Goal: Task Accomplishment & Management: Complete application form

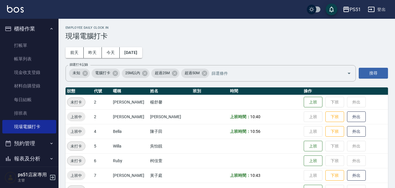
scroll to position [68, 0]
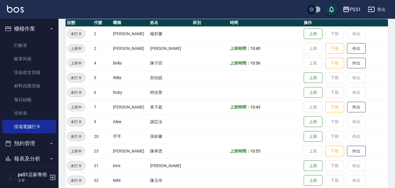
click at [281, 8] on div "PS51 登出" at bounding box center [197, 9] width 395 height 19
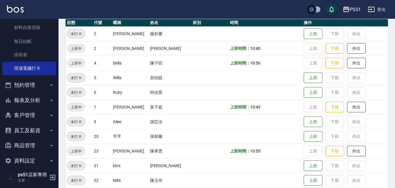
scroll to position [67, 0]
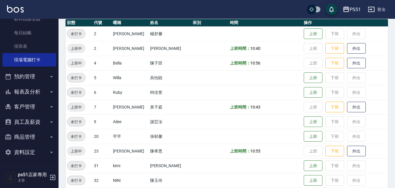
click at [45, 89] on button "報表及分析" at bounding box center [29, 91] width 54 height 15
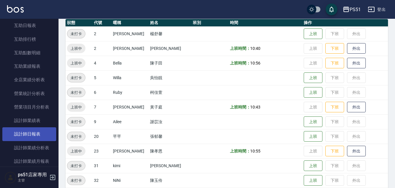
scroll to position [340, 0]
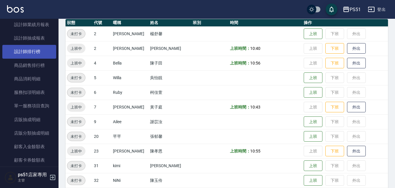
click at [35, 49] on link "設計師排行榜" at bounding box center [29, 51] width 54 height 13
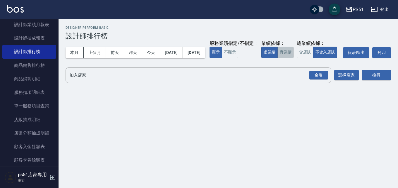
click at [278, 58] on button "實業績" at bounding box center [286, 52] width 16 height 11
click at [312, 80] on div "全選" at bounding box center [318, 75] width 19 height 9
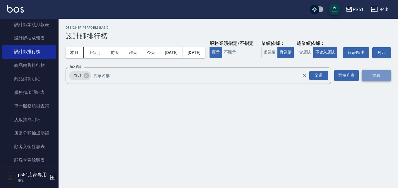
click at [384, 81] on button "搜尋" at bounding box center [376, 75] width 29 height 11
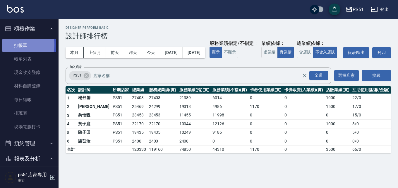
click at [18, 45] on link "打帳單" at bounding box center [29, 45] width 54 height 13
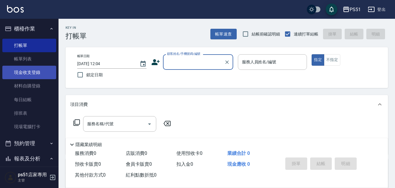
click at [28, 70] on link "現金收支登錄" at bounding box center [29, 72] width 54 height 13
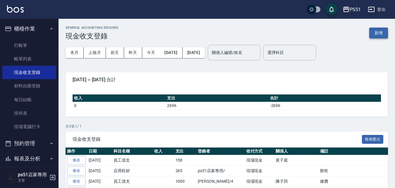
click at [373, 28] on button "新增" at bounding box center [379, 33] width 19 height 11
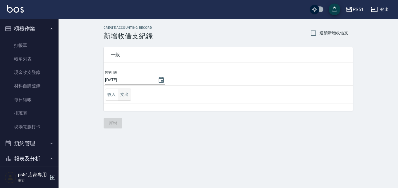
click at [125, 94] on button "支出" at bounding box center [124, 94] width 13 height 12
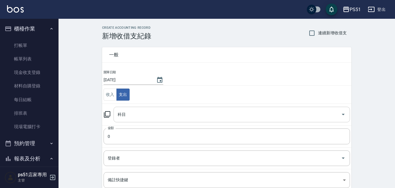
click at [149, 116] on input "科目" at bounding box center [227, 114] width 223 height 10
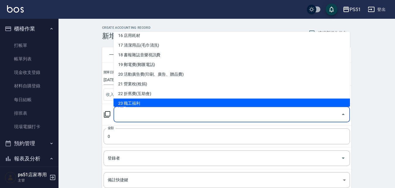
scroll to position [137, 0]
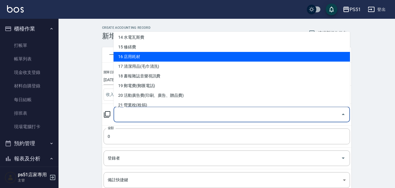
click at [154, 58] on li "16 店用耗材" at bounding box center [232, 57] width 237 height 10
type input "16 店用耗材"
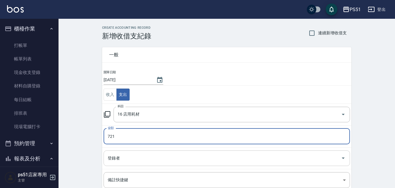
type input "721"
click at [141, 159] on input "登錄者" at bounding box center [222, 158] width 232 height 10
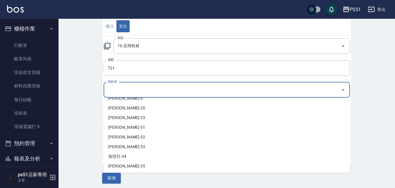
scroll to position [133, 0]
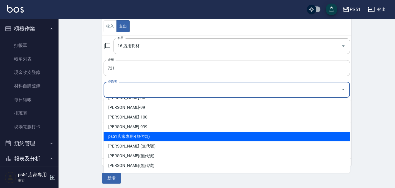
click at [143, 135] on li "ps51店家專用-(無代號)" at bounding box center [227, 136] width 247 height 10
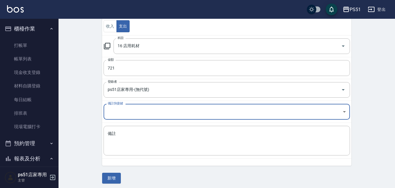
type input "ps51店家專用-(無代號)"
click at [138, 145] on textarea "備註" at bounding box center [227, 141] width 238 height 20
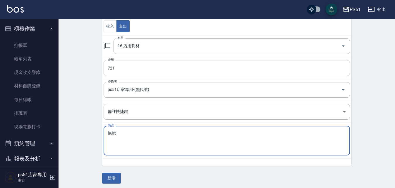
type textarea "拖把"
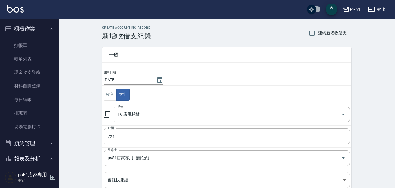
scroll to position [71, 0]
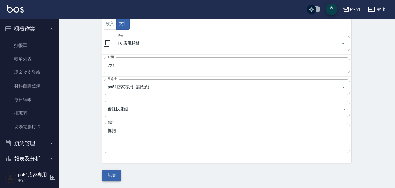
click at [118, 175] on button "新增" at bounding box center [111, 175] width 19 height 11
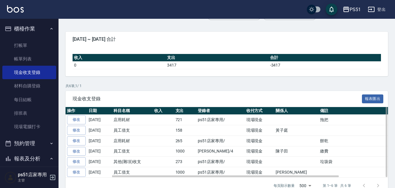
scroll to position [53, 0]
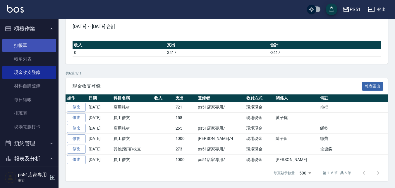
click at [28, 45] on link "打帳單" at bounding box center [29, 45] width 54 height 13
